Goal: Information Seeking & Learning: Learn about a topic

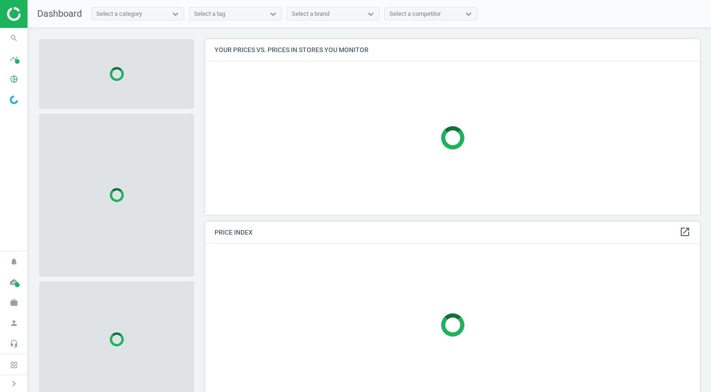
scroll to position [189, 501]
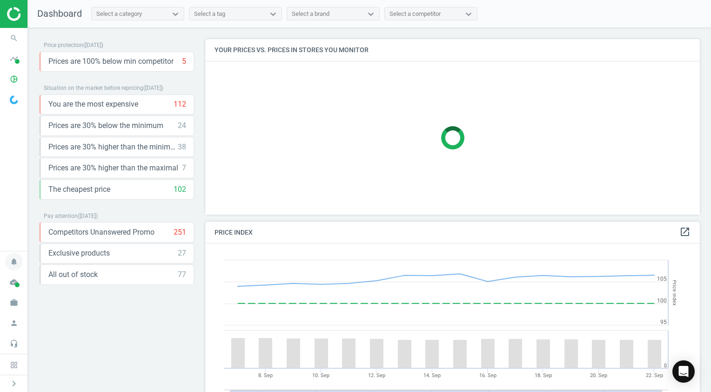
click at [20, 259] on icon "notifications" at bounding box center [14, 262] width 18 height 18
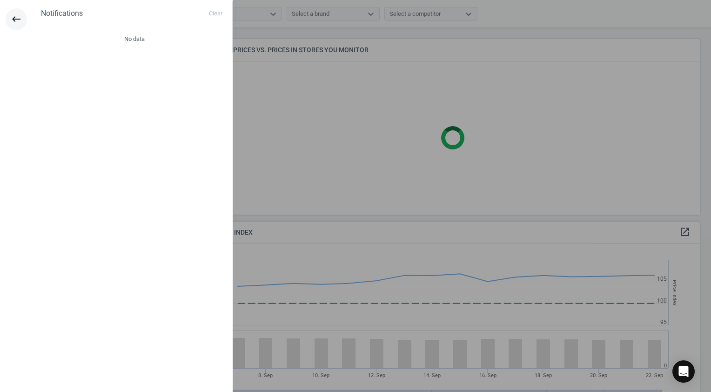
click at [13, 20] on icon "keyboard_backspace" at bounding box center [16, 18] width 11 height 11
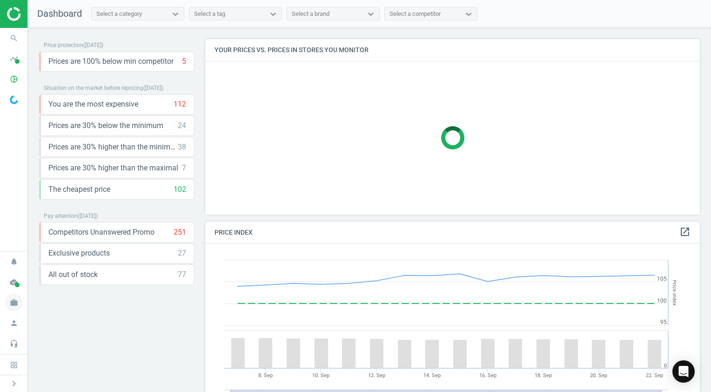
click at [13, 299] on icon "work" at bounding box center [14, 303] width 18 height 18
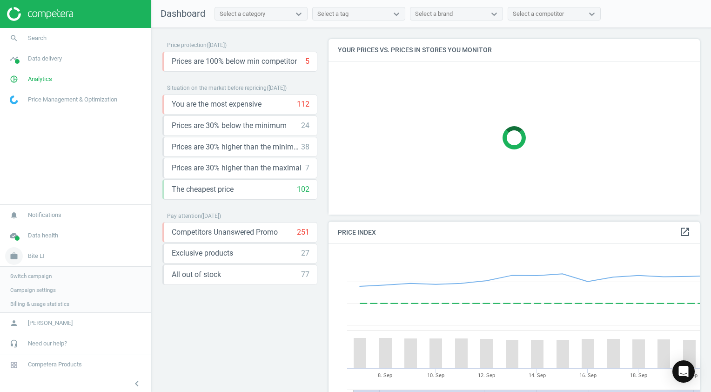
scroll to position [4, 5]
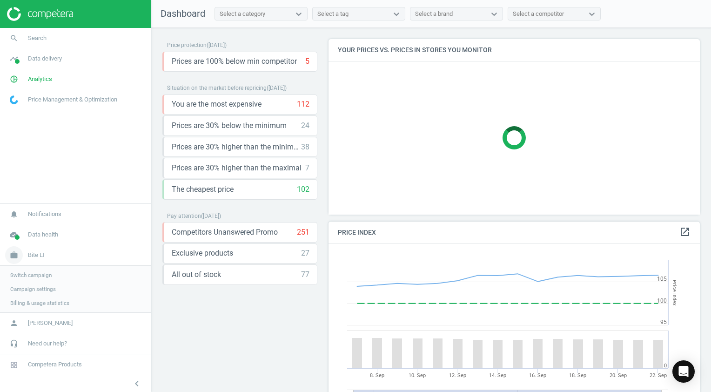
click at [40, 250] on link "work Bite LT" at bounding box center [75, 255] width 151 height 20
click at [40, 308] on link "work Bite LT" at bounding box center [75, 302] width 151 height 20
click at [38, 274] on span "Switch campaign" at bounding box center [30, 274] width 41 height 7
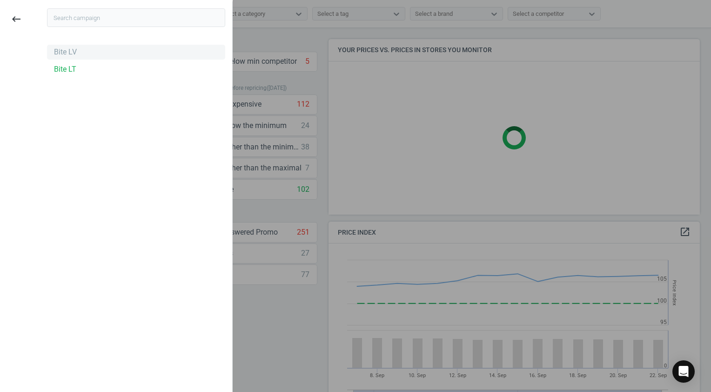
click at [65, 57] on div "Bite LV" at bounding box center [65, 52] width 23 height 10
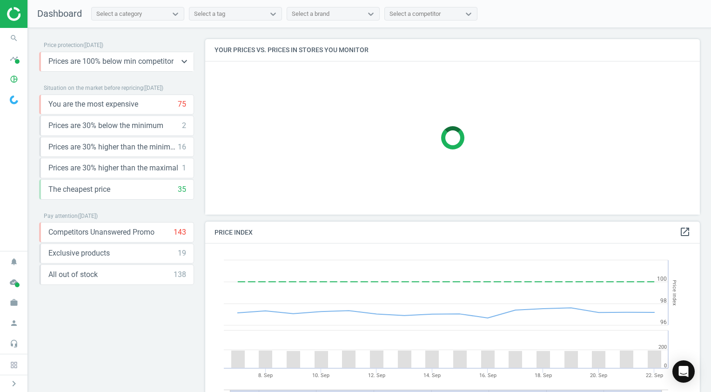
scroll to position [228, 501]
click at [160, 167] on span "Prices are 30% higher than the maximal" at bounding box center [113, 168] width 130 height 10
click at [187, 167] on icon "keyboard_arrow_down" at bounding box center [184, 167] width 11 height 11
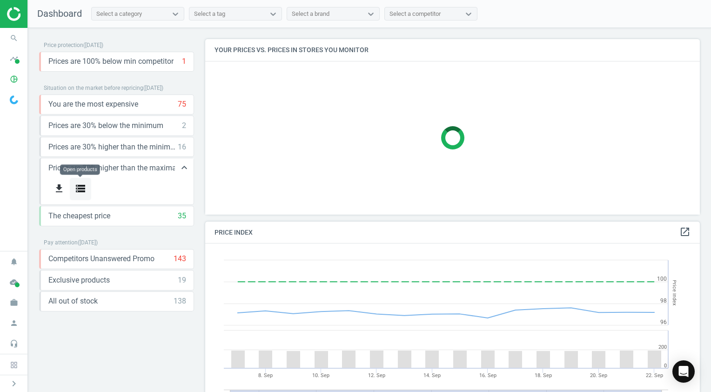
click at [84, 187] on icon "storage" at bounding box center [80, 188] width 11 height 11
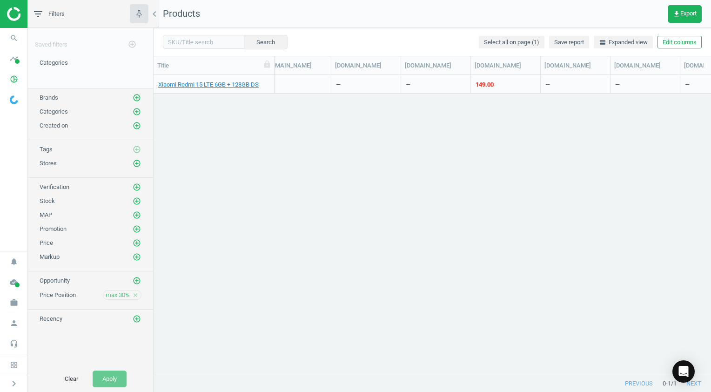
scroll to position [0, 531]
click at [501, 85] on div "149.00" at bounding box center [497, 84] width 18 height 8
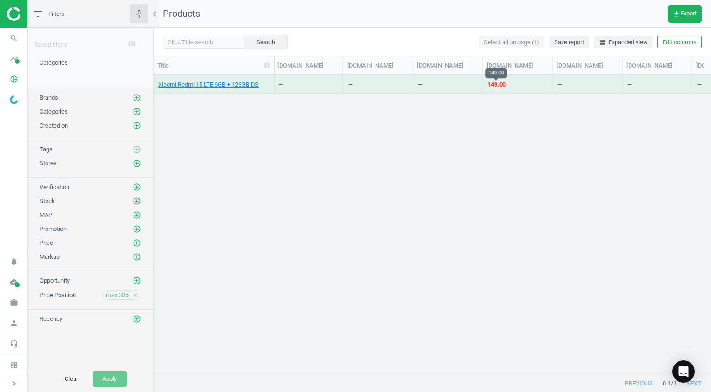
click at [491, 85] on div "149.00" at bounding box center [497, 84] width 18 height 8
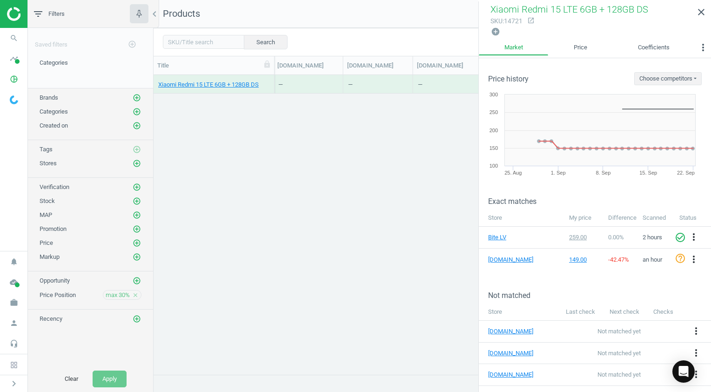
click at [221, 132] on div "Xiaomi Redmi 15 LTE 6GB + 128GB DS 14721 259.00 — 1 arrow_downward 0 arrow_upwa…" at bounding box center [432, 221] width 557 height 293
click at [240, 87] on link "Xiaomi Redmi 15 LTE 6GB + 128GB DS" at bounding box center [208, 84] width 100 height 8
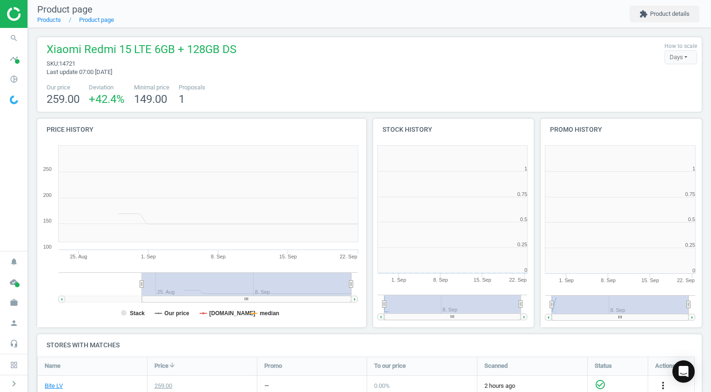
scroll to position [201, 173]
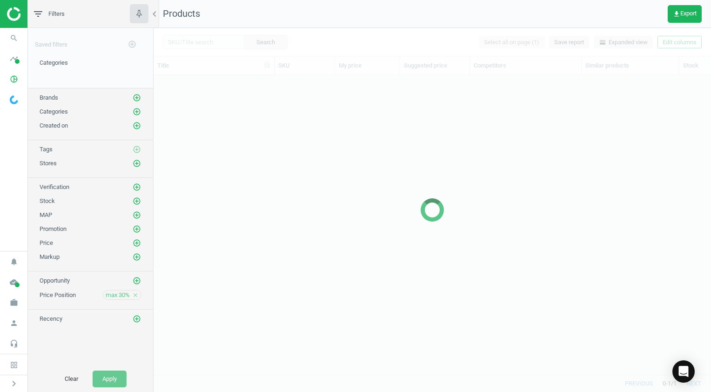
scroll to position [286, 550]
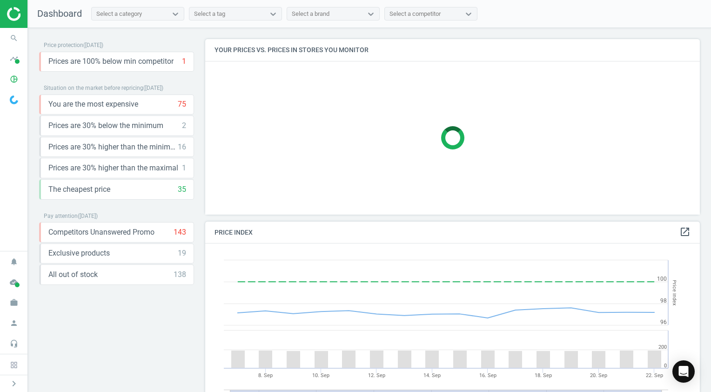
scroll to position [228, 501]
click at [184, 147] on icon "keyboard_arrow_down" at bounding box center [184, 146] width 11 height 11
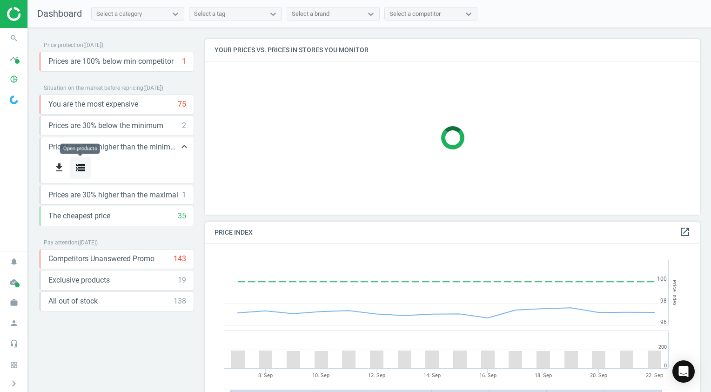
click at [80, 169] on icon "storage" at bounding box center [80, 167] width 11 height 11
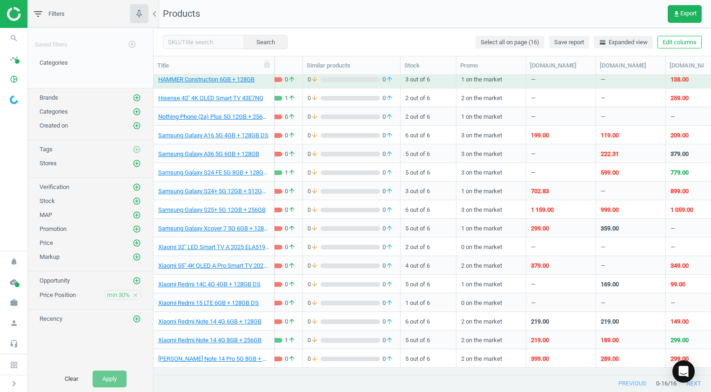
scroll to position [0, 279]
click at [537, 267] on div "379.00" at bounding box center [540, 265] width 18 height 8
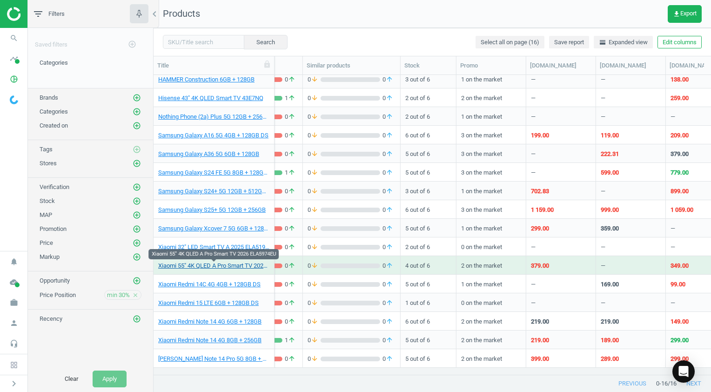
click at [201, 268] on link "Xiaomi 55" 4K QLED A Pro Smart TV 2026 ELA5974EU" at bounding box center [213, 265] width 111 height 8
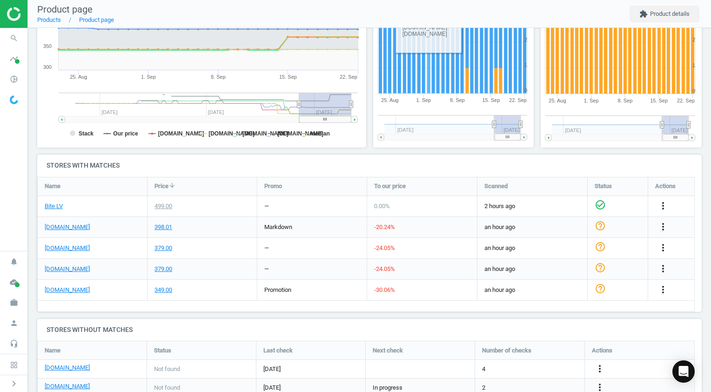
scroll to position [212, 0]
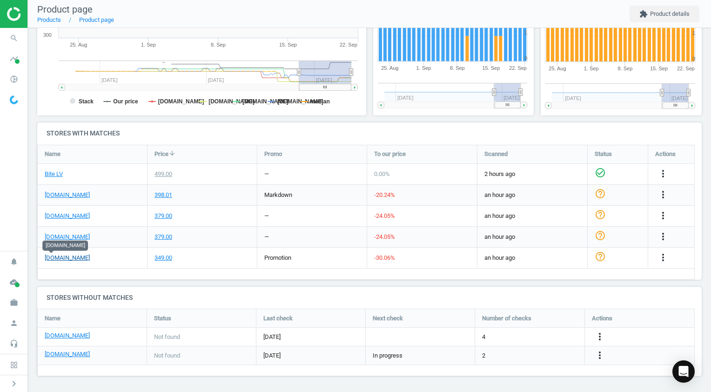
click at [47, 258] on link "[DOMAIN_NAME]" at bounding box center [67, 258] width 45 height 8
drag, startPoint x: 102, startPoint y: 222, endPoint x: 96, endPoint y: 227, distance: 8.3
click at [102, 222] on div "[DOMAIN_NAME]" at bounding box center [92, 216] width 109 height 20
click at [54, 238] on link "[DOMAIN_NAME]" at bounding box center [67, 237] width 45 height 8
click at [51, 173] on link "Bite LV" at bounding box center [54, 174] width 18 height 8
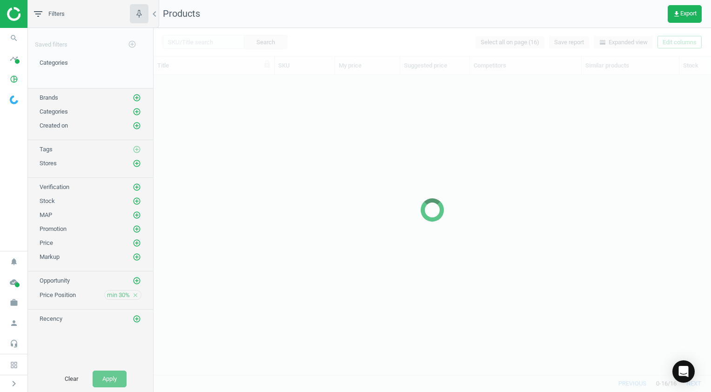
scroll to position [286, 550]
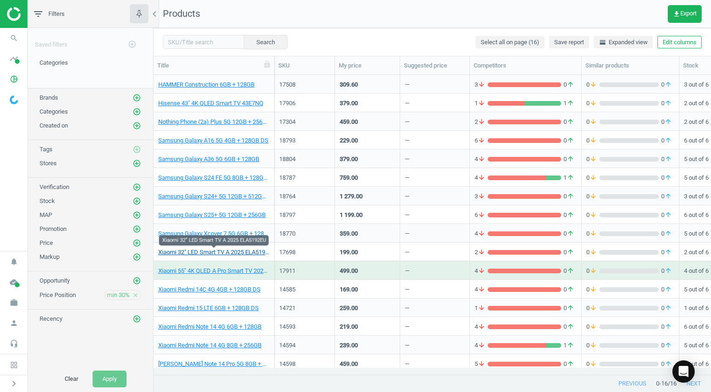
click at [209, 252] on link "Xiaomi 32" LED Smart TV A 2025 ELA5192EU" at bounding box center [213, 252] width 111 height 8
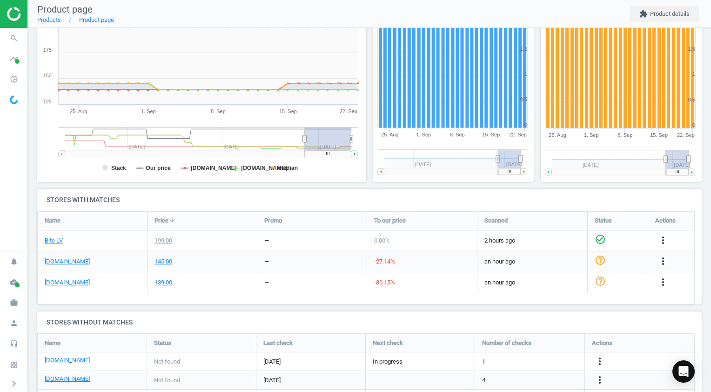
scroll to position [207, 0]
